Goal: Transaction & Acquisition: Purchase product/service

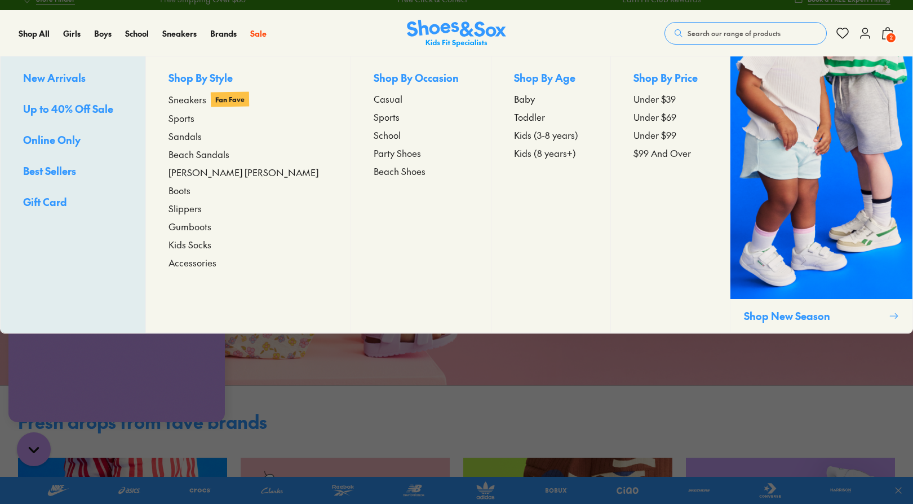
click at [208, 229] on span "Gumboots" at bounding box center [190, 226] width 43 height 14
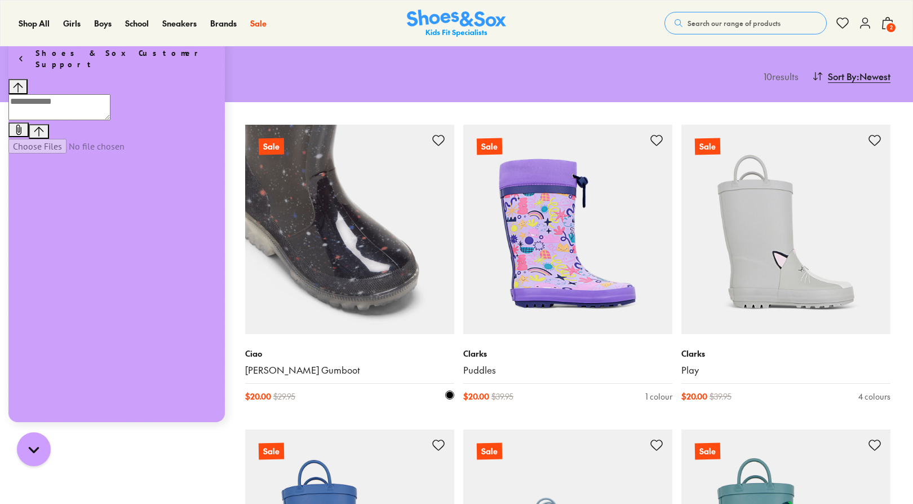
click at [333, 266] on img at bounding box center [349, 229] width 209 height 209
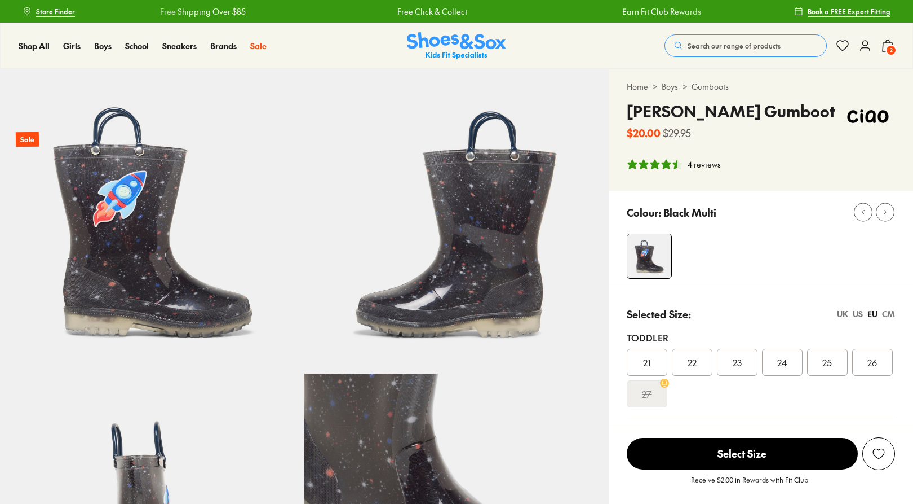
select select "*"
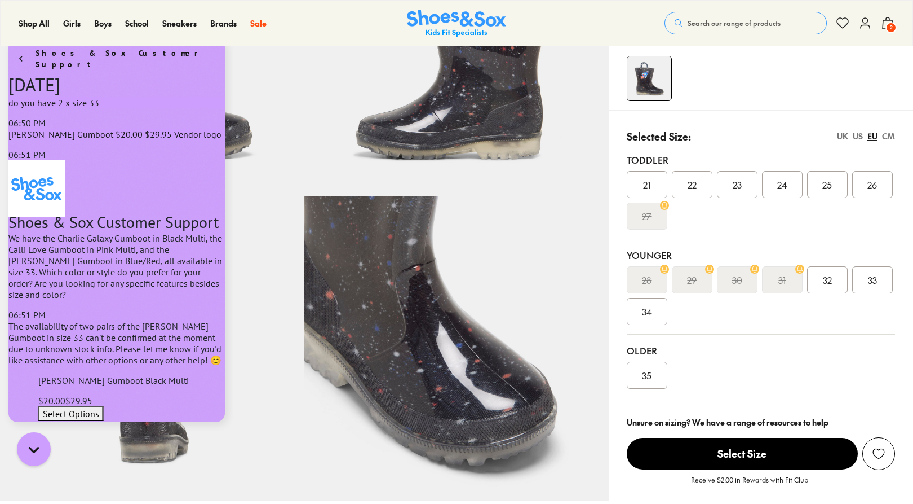
scroll to position [872, 0]
click at [873, 285] on span "33" at bounding box center [872, 280] width 9 height 14
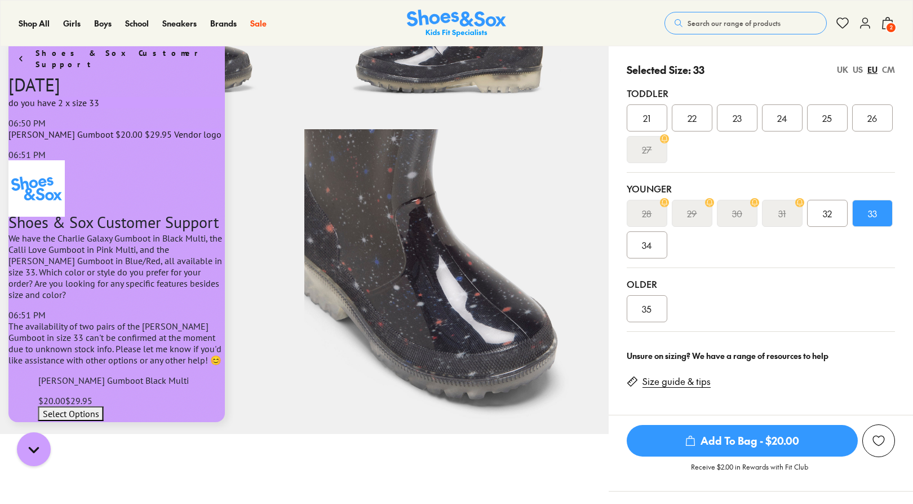
scroll to position [286, 0]
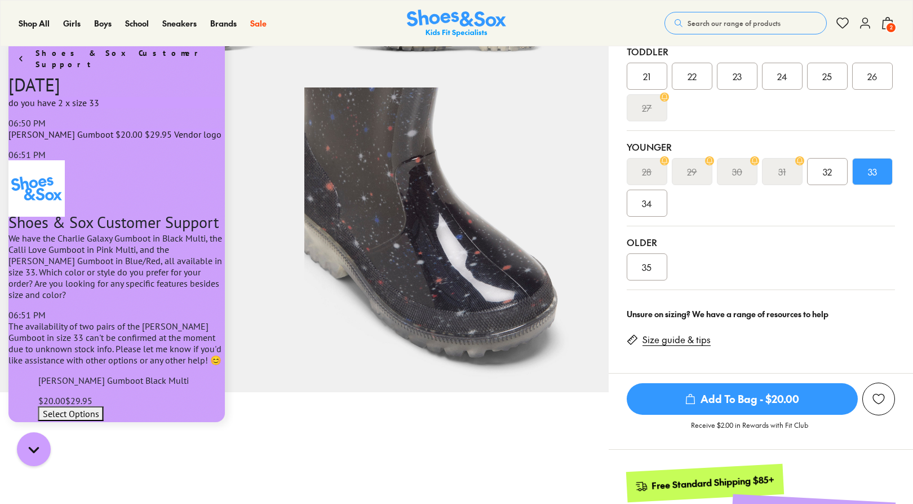
click at [884, 30] on button "2" at bounding box center [888, 23] width 14 height 25
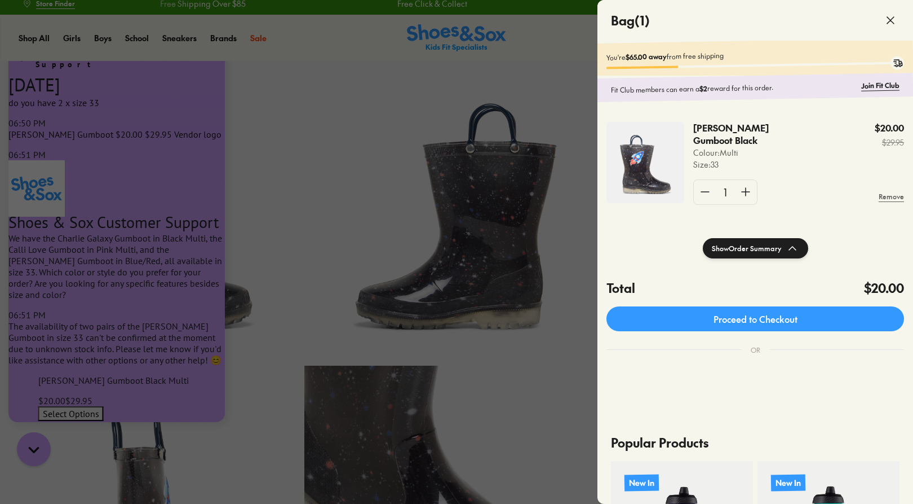
scroll to position [0, 0]
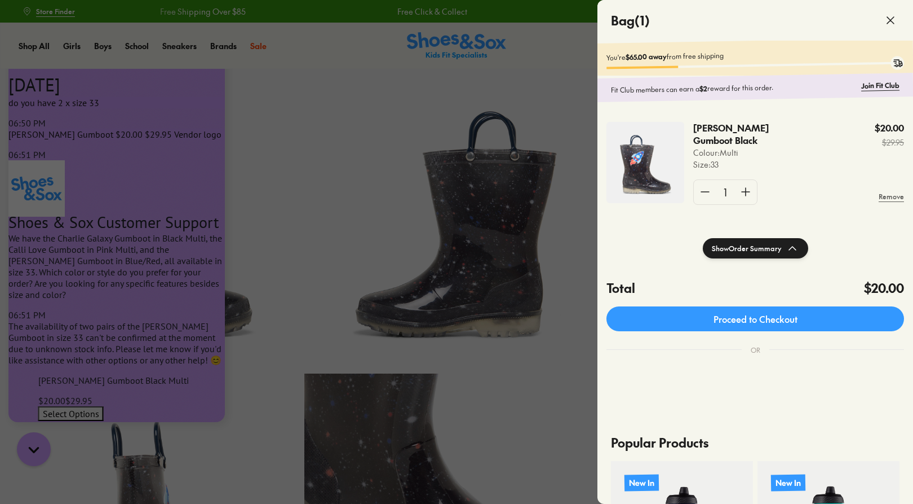
click at [307, 121] on div at bounding box center [456, 252] width 913 height 504
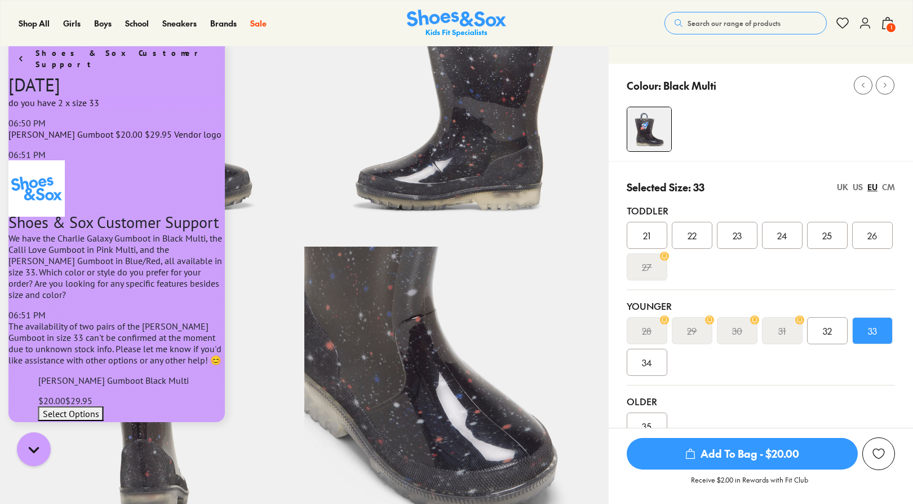
scroll to position [169, 0]
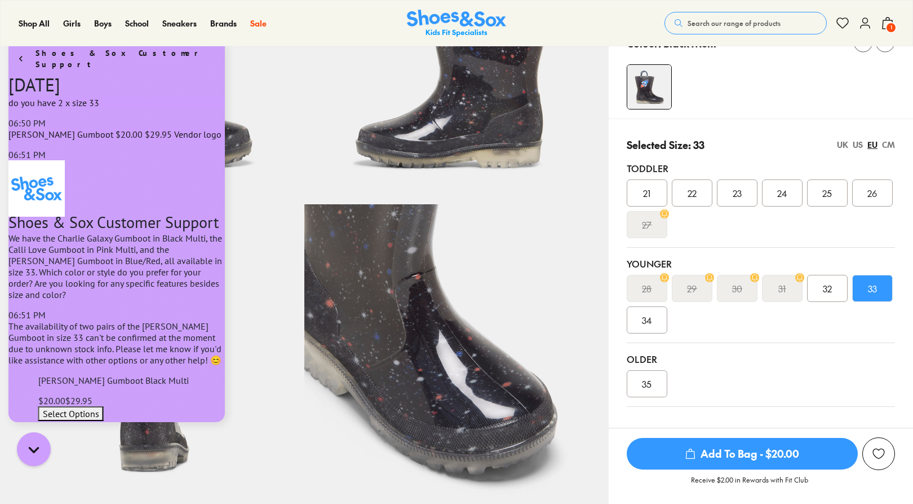
click at [656, 330] on div "34" at bounding box center [647, 319] width 41 height 27
click at [741, 451] on span "Add To Bag - $20.00" at bounding box center [742, 454] width 231 height 32
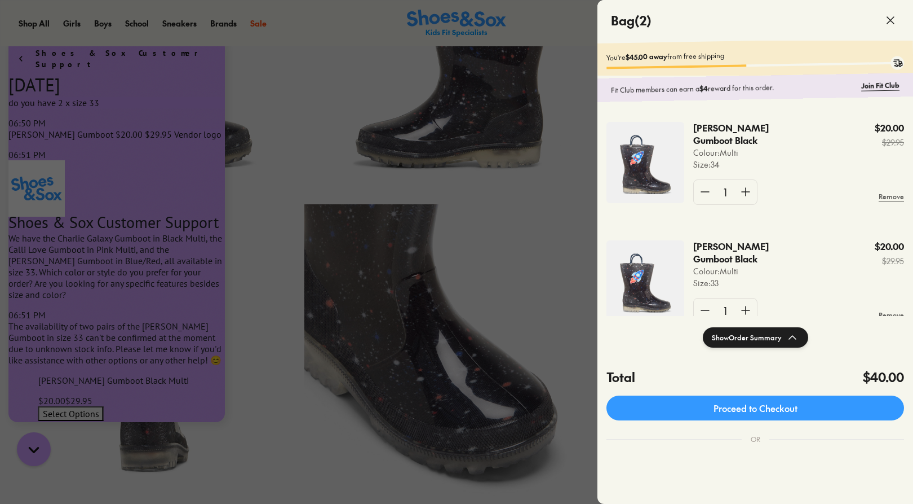
click at [538, 297] on div at bounding box center [456, 252] width 913 height 504
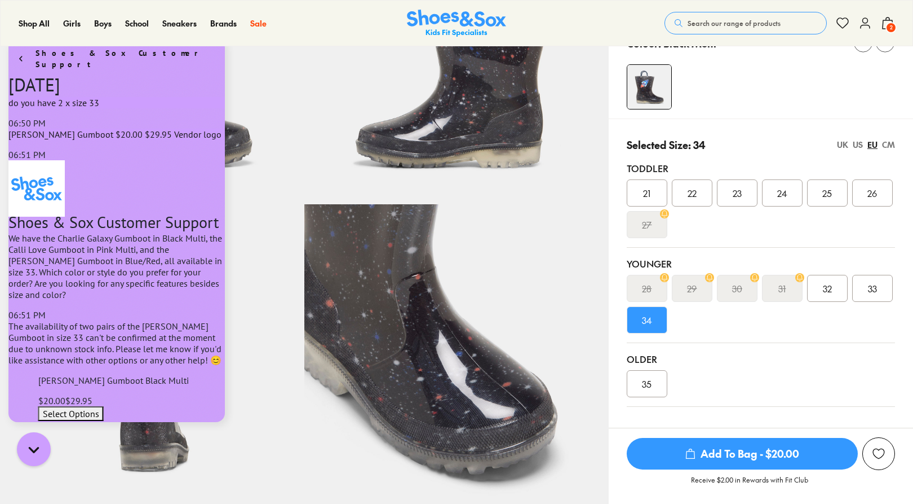
click at [826, 284] on span "32" at bounding box center [827, 288] width 9 height 14
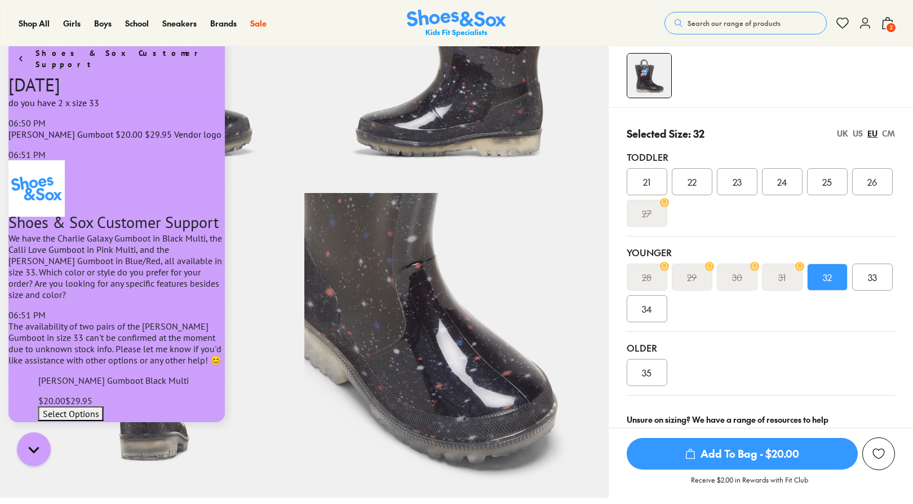
click at [721, 452] on span "Add To Bag - $20.00" at bounding box center [742, 454] width 231 height 32
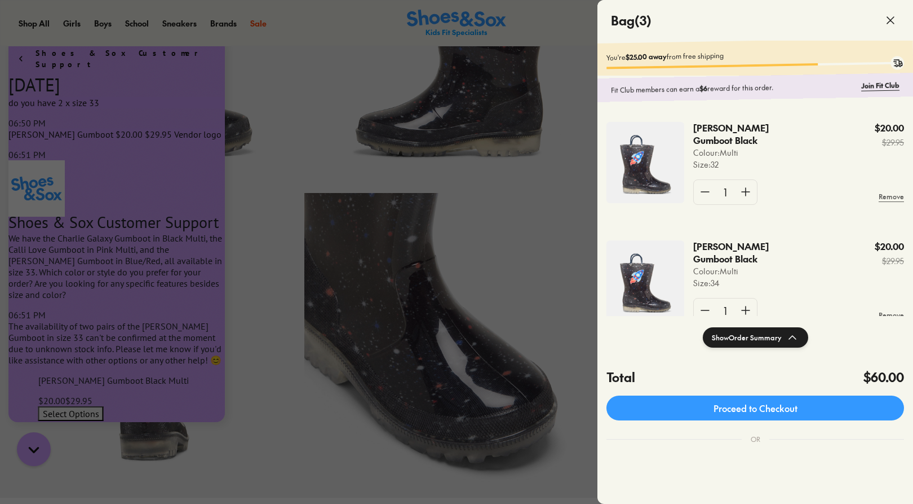
click at [550, 312] on div at bounding box center [456, 252] width 913 height 504
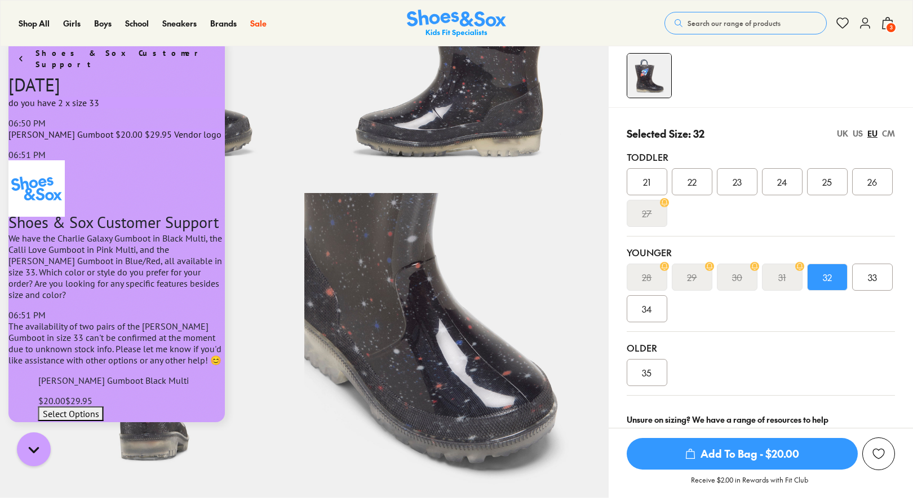
click at [881, 278] on div "33" at bounding box center [873, 276] width 41 height 27
click at [727, 455] on span "Add To Bag - $20.00" at bounding box center [742, 454] width 231 height 32
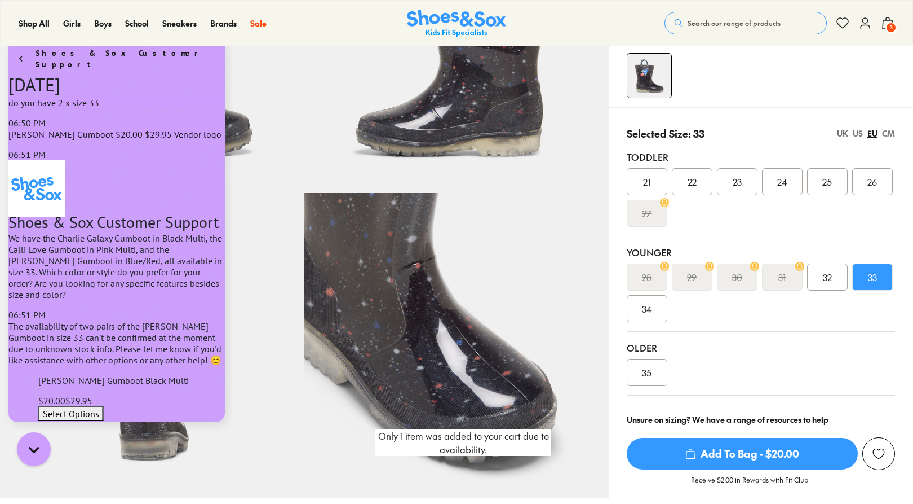
click at [888, 29] on span "3" at bounding box center [891, 27] width 11 height 11
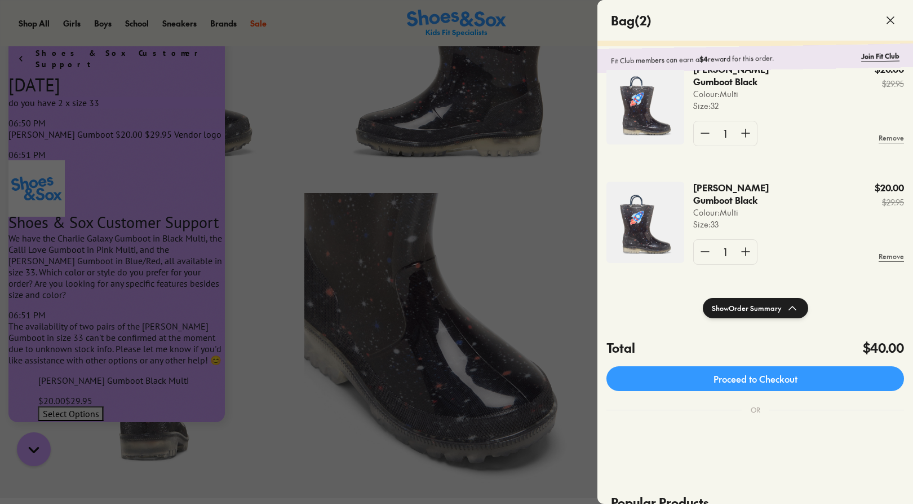
scroll to position [36, 0]
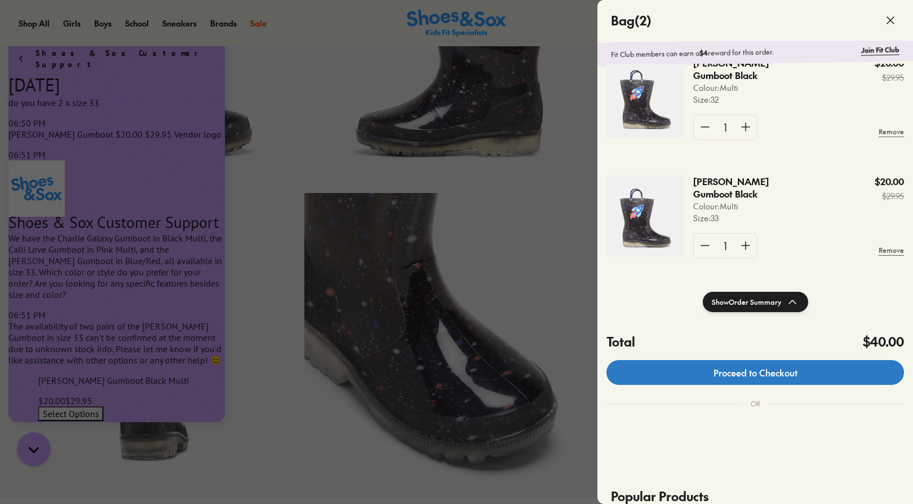
click at [742, 373] on link "Proceed to Checkout" at bounding box center [756, 372] width 298 height 25
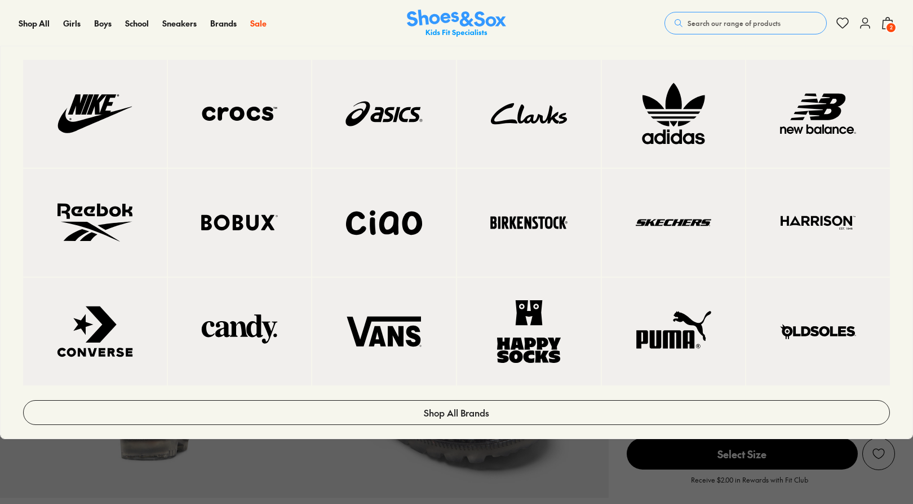
select select "*"
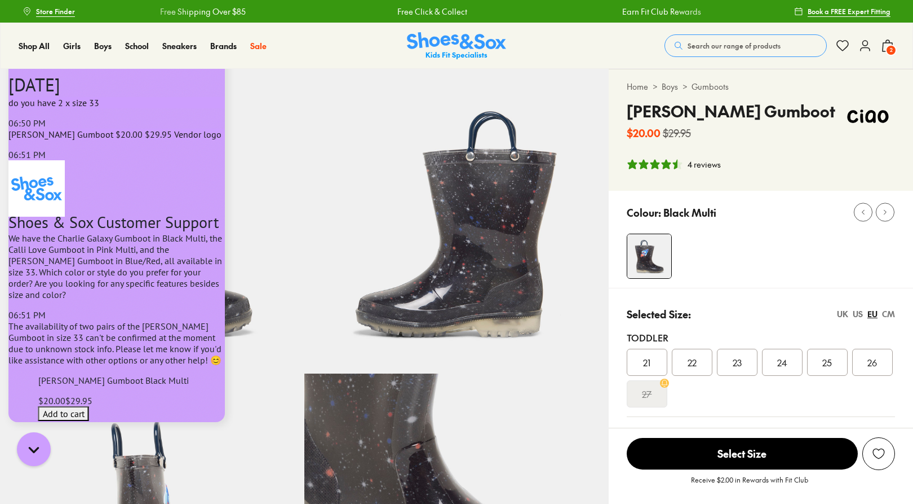
click at [885, 45] on icon at bounding box center [888, 46] width 14 height 14
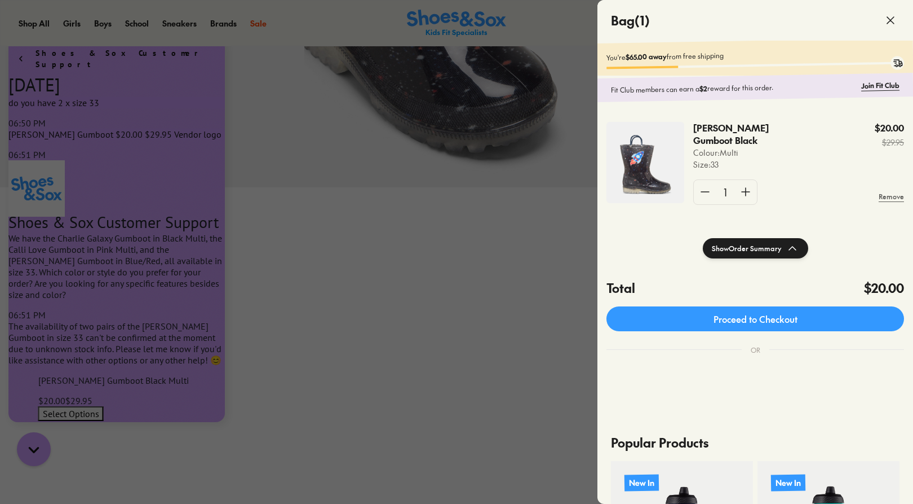
click at [889, 21] on icon at bounding box center [891, 21] width 14 height 14
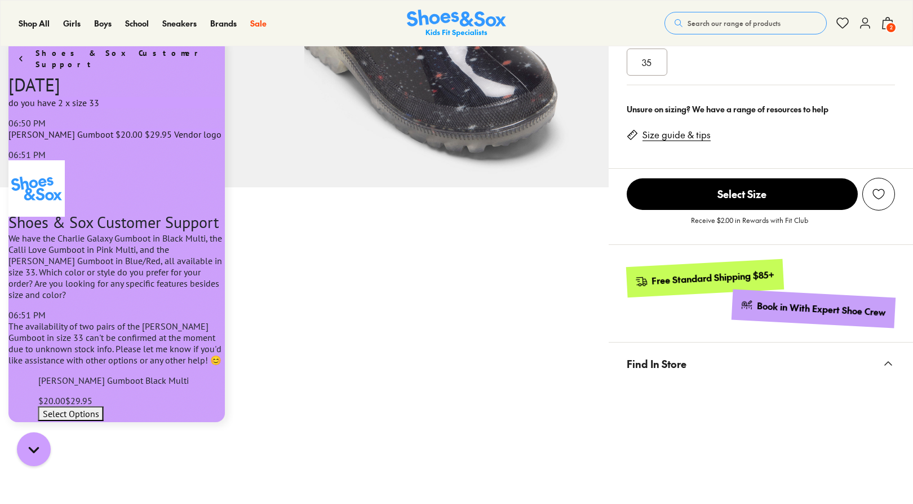
click at [888, 23] on icon at bounding box center [888, 23] width 14 height 14
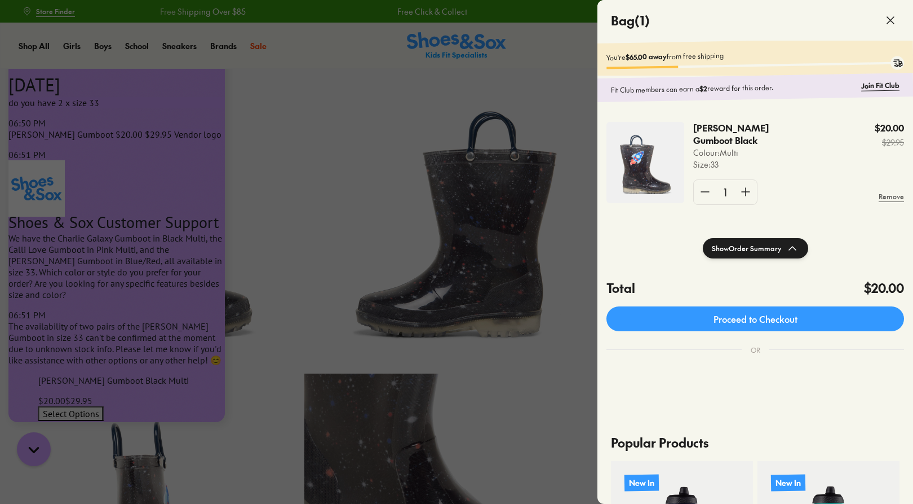
click at [774, 254] on button "Show Order Summary" at bounding box center [755, 248] width 105 height 20
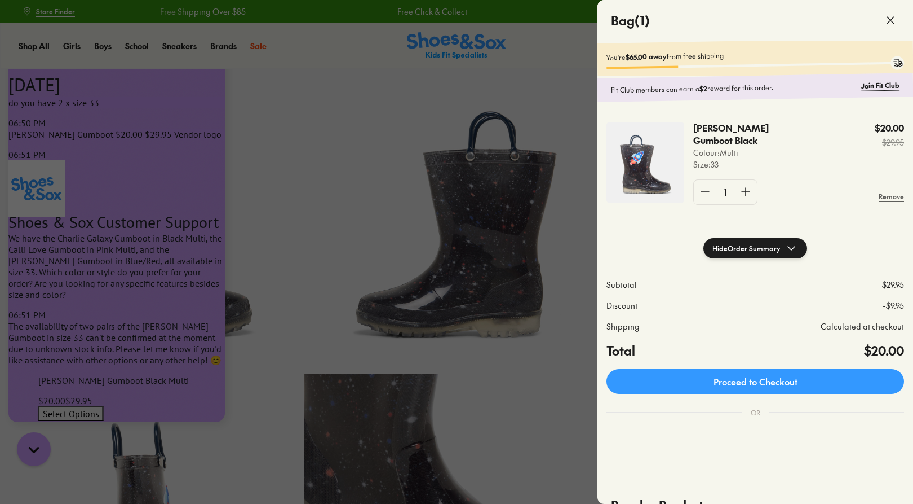
click at [758, 250] on button "Hide Order Summary" at bounding box center [756, 248] width 104 height 20
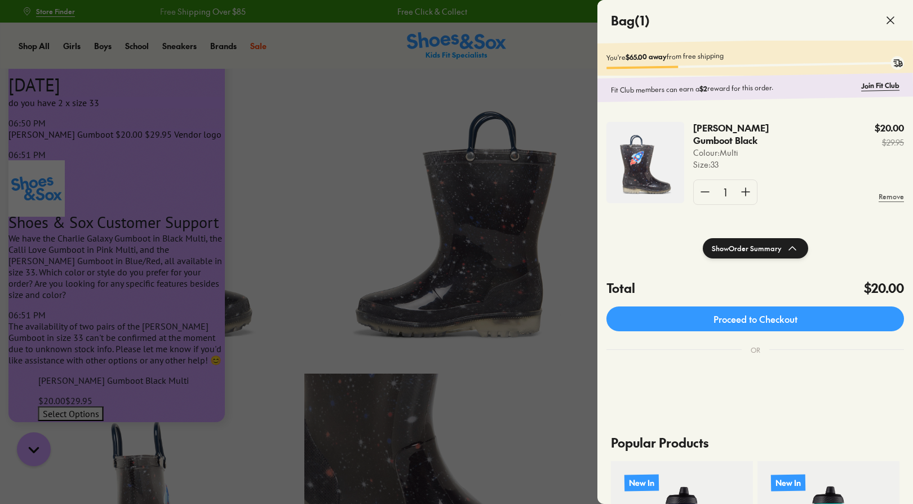
click at [893, 21] on icon at bounding box center [891, 21] width 14 height 14
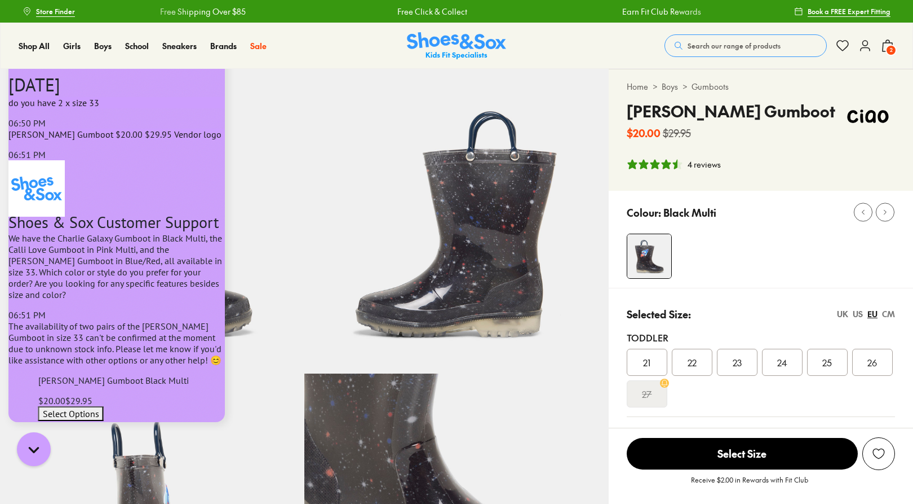
click at [888, 46] on span "2" at bounding box center [891, 50] width 11 height 11
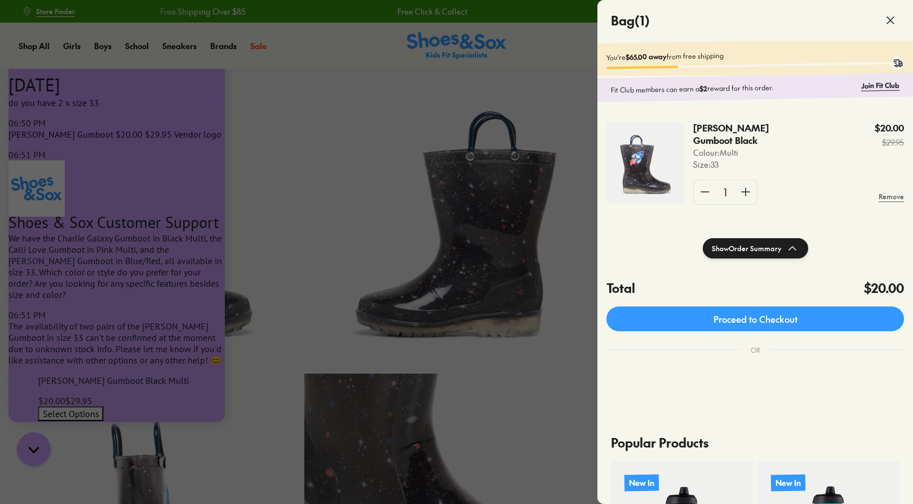
click at [894, 25] on icon at bounding box center [891, 21] width 14 height 14
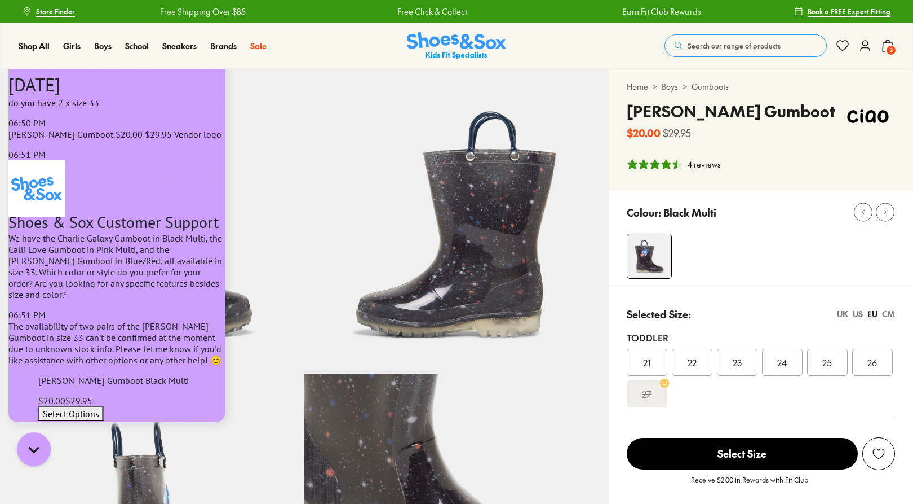
click at [889, 45] on span "2" at bounding box center [891, 50] width 11 height 11
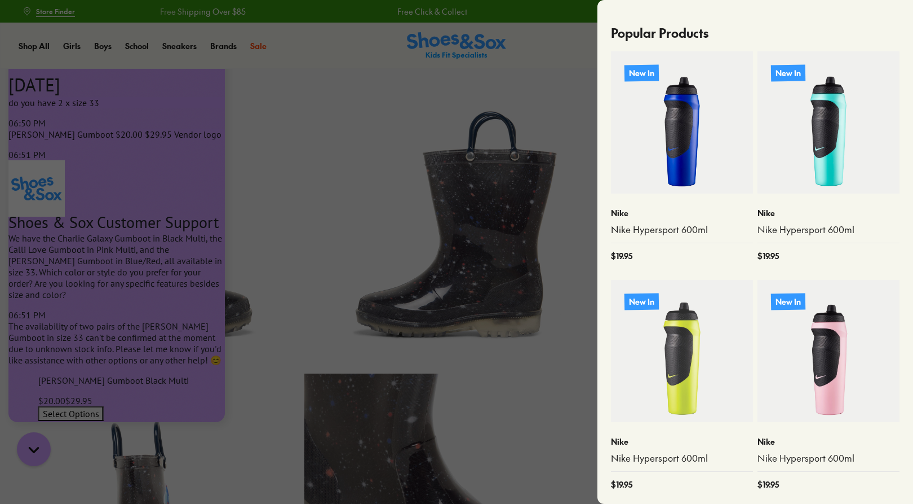
scroll to position [315, 0]
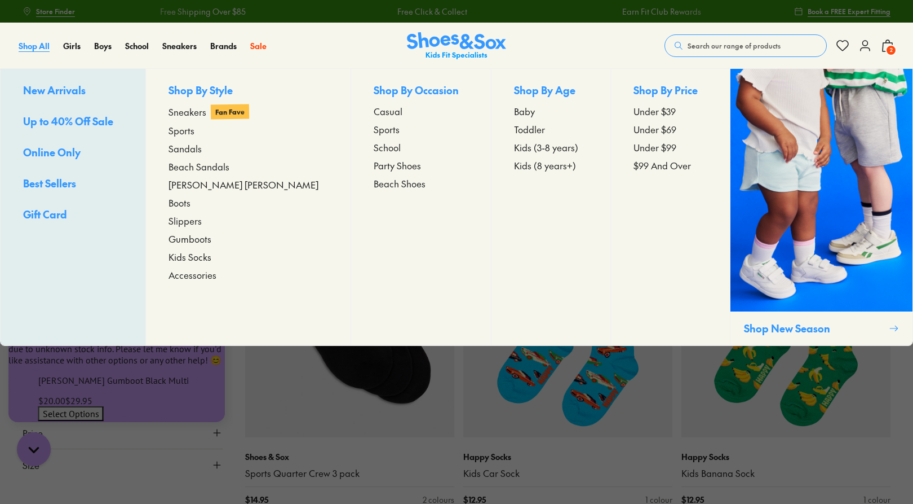
scroll to position [872, 0]
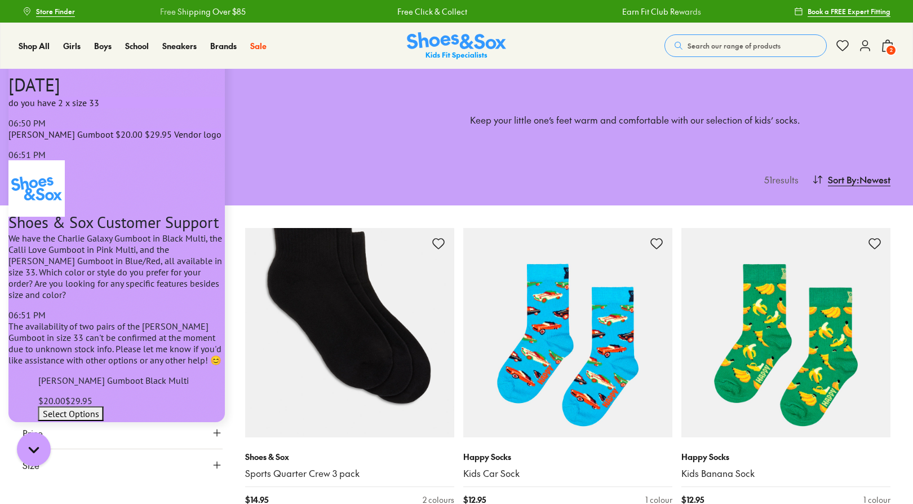
click at [886, 47] on span "2" at bounding box center [891, 50] width 11 height 11
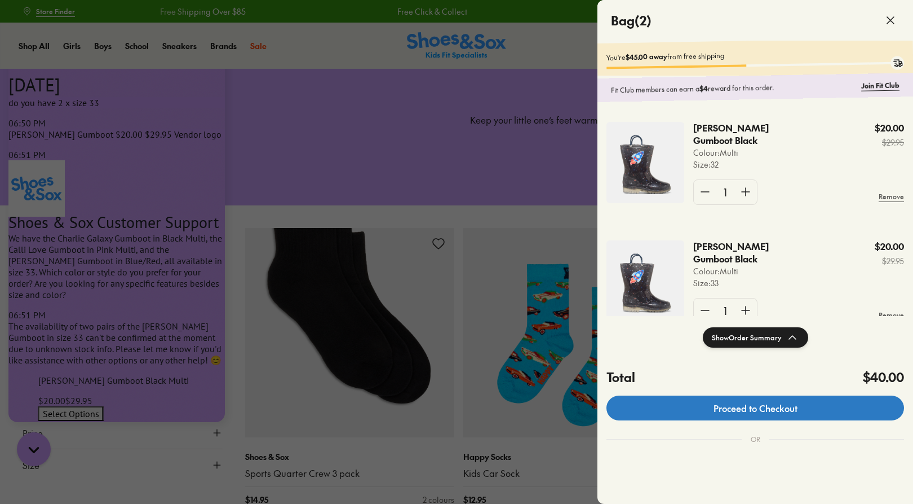
click at [729, 405] on link "Proceed to Checkout" at bounding box center [756, 407] width 298 height 25
